Goal: Task Accomplishment & Management: Manage account settings

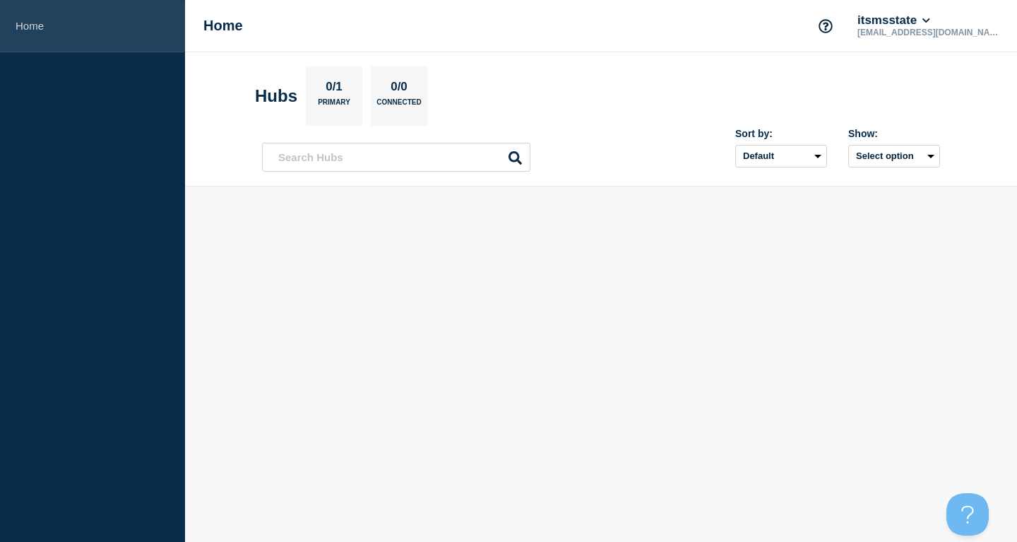
click at [81, 32] on link "Home" at bounding box center [92, 26] width 185 height 52
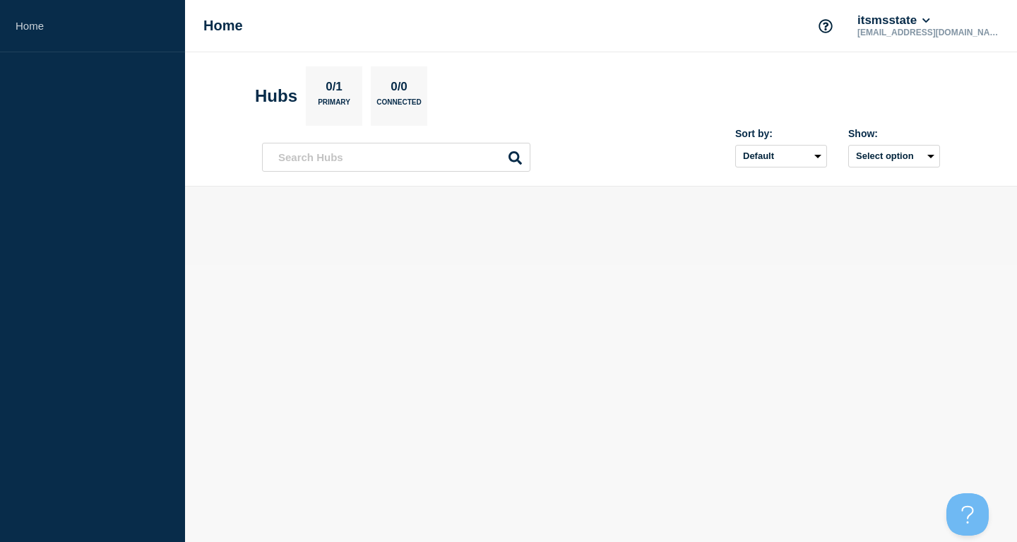
click at [353, 95] on div "0/1 Primary" at bounding box center [334, 95] width 57 height 59
click at [336, 93] on p "0/1" at bounding box center [335, 89] width 28 height 18
click at [933, 20] on button "itsmsstate" at bounding box center [894, 20] width 78 height 14
click at [649, 217] on div at bounding box center [601, 215] width 678 height 12
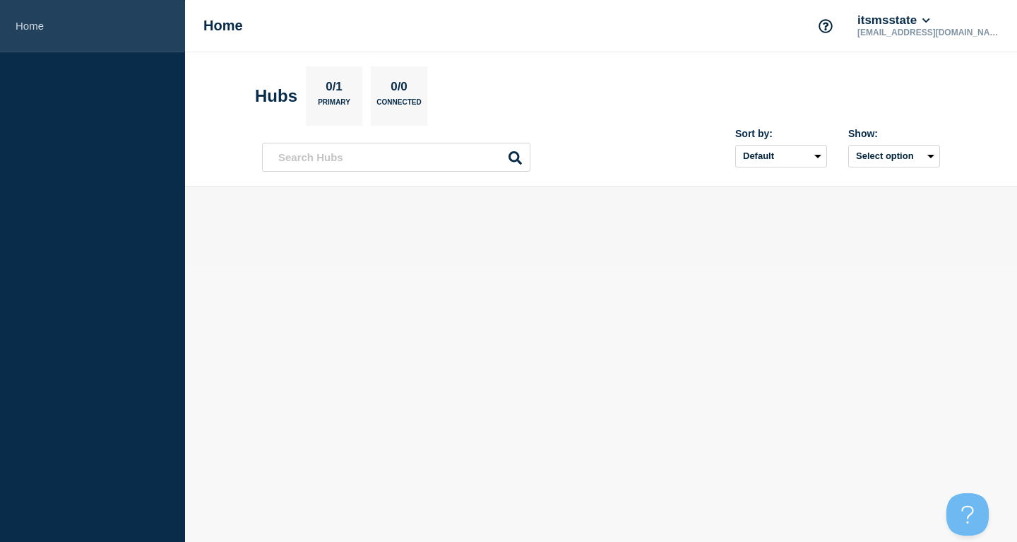
click at [47, 22] on link "Home" at bounding box center [92, 26] width 185 height 52
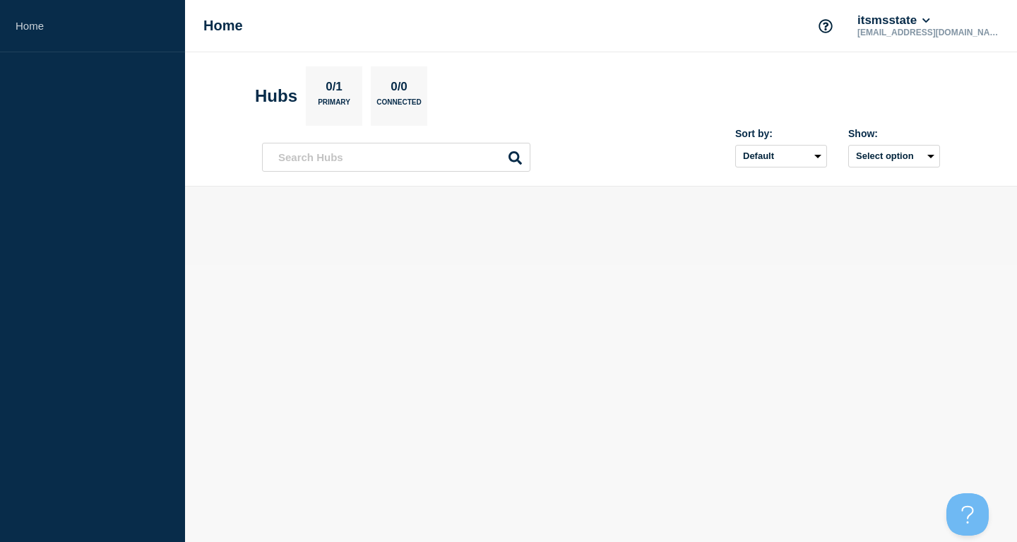
click at [226, 25] on h1 "Home" at bounding box center [223, 26] width 40 height 16
click at [933, 25] on button "itsmsstate" at bounding box center [894, 20] width 78 height 14
click at [959, 194] on button "Log out" at bounding box center [951, 188] width 35 height 12
